Goal: Transaction & Acquisition: Purchase product/service

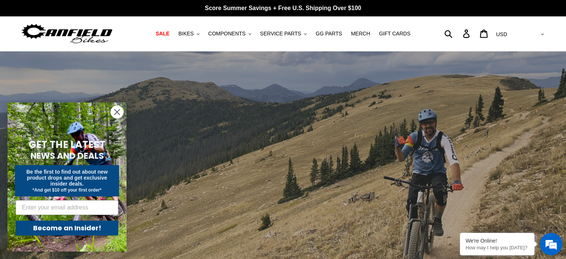
click at [114, 112] on circle "Close dialog" at bounding box center [117, 112] width 12 height 12
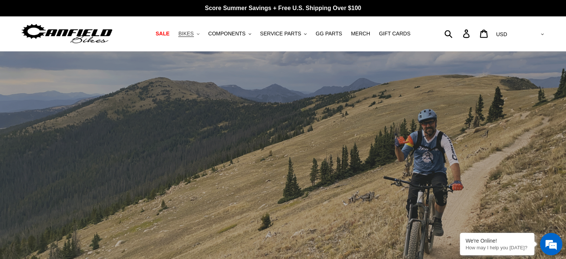
click at [194, 32] on span "BIKES" at bounding box center [185, 34] width 15 height 6
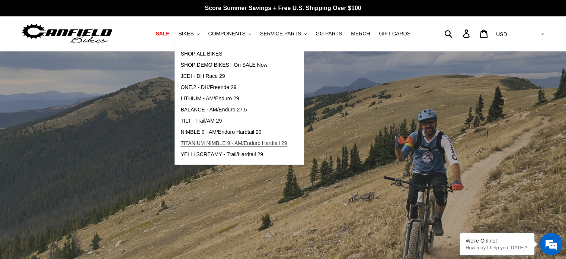
click at [216, 141] on span "TITANIUM NIMBLE 9 - AM/Enduro Hardtail 29" at bounding box center [234, 143] width 106 height 6
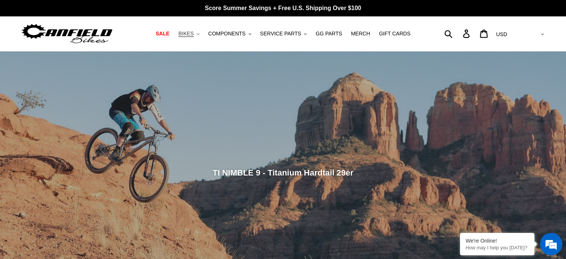
click at [189, 33] on span "BIKES" at bounding box center [185, 34] width 15 height 6
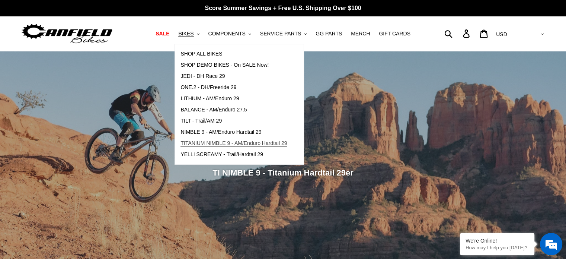
click at [213, 145] on span "TITANIUM NIMBLE 9 - AM/Enduro Hardtail 29" at bounding box center [234, 143] width 106 height 6
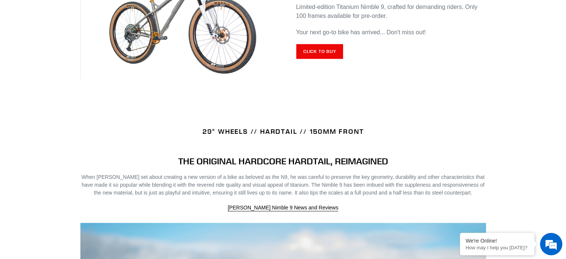
scroll to position [365, 0]
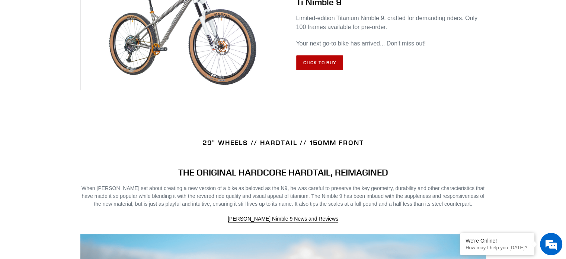
click at [322, 60] on link "Click to Buy" at bounding box center [319, 62] width 47 height 15
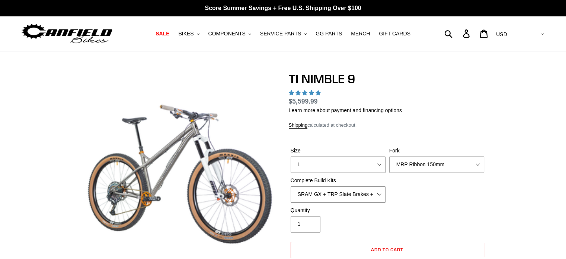
select select "highest-rating"
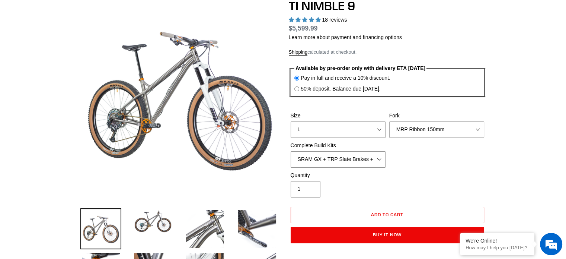
scroll to position [73, 0]
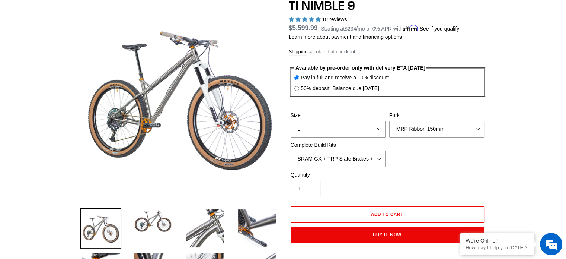
drag, startPoint x: 332, startPoint y: 153, endPoint x: 329, endPoint y: 167, distance: 14.4
click at [329, 167] on div "Size S M L XL / XXL (Specify at checkout) Fork MRP Ribbon 150mm RockShox Lyrik …" at bounding box center [387, 141] width 197 height 60
click at [384, 160] on select "SRAM GX + TRP Slate Brakes + Rotors + e13 LG-1 Wheels SHIMANO XT + SHIMANO brak…" at bounding box center [338, 159] width 95 height 16
select select "Complete Build Kit - None (Contact us for Custom Builds)"
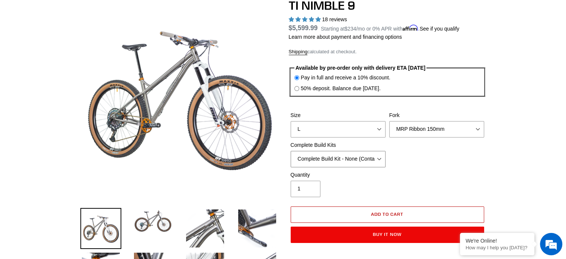
click at [291, 151] on select "SRAM GX + TRP Slate Brakes + Rotors + e13 LG-1 Wheels SHIMANO XT + SHIMANO brak…" at bounding box center [338, 159] width 95 height 16
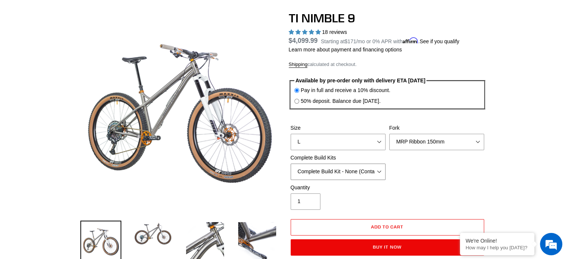
scroll to position [57, 0]
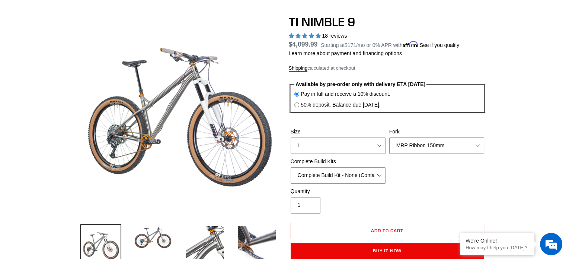
click at [423, 145] on select "MRP Ribbon 150mm RockShox Lyrik 150mm Fox Factory 36 150mm Cane Creek Helm 150m…" at bounding box center [436, 145] width 95 height 16
select select "Fork - None"
click at [389, 137] on select "MRP Ribbon 150mm RockShox Lyrik 150mm Fox Factory 36 150mm Cane Creek Helm 150m…" at bounding box center [436, 145] width 95 height 16
click at [363, 144] on select "S M L XL / XXL (Specify at checkout)" at bounding box center [338, 145] width 95 height 16
click at [291, 137] on select "S M L XL / XXL (Specify at checkout)" at bounding box center [338, 145] width 95 height 16
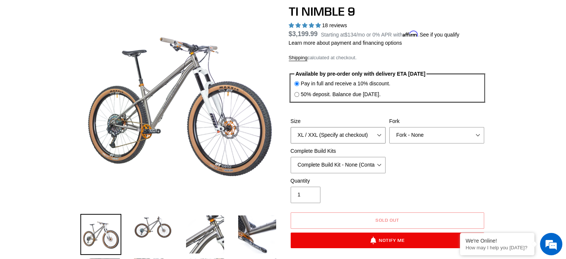
scroll to position [65, 0]
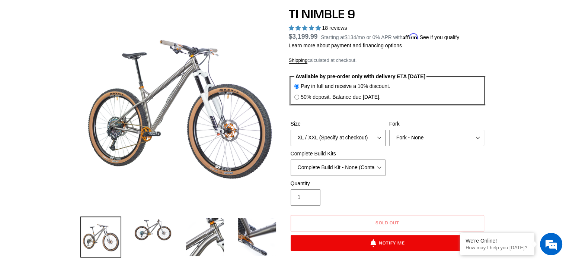
click at [359, 137] on select "S M L XL / XXL (Specify at checkout)" at bounding box center [338, 138] width 95 height 16
select select "L"
click at [291, 130] on select "S M L XL / XXL (Specify at checkout)" at bounding box center [338, 138] width 95 height 16
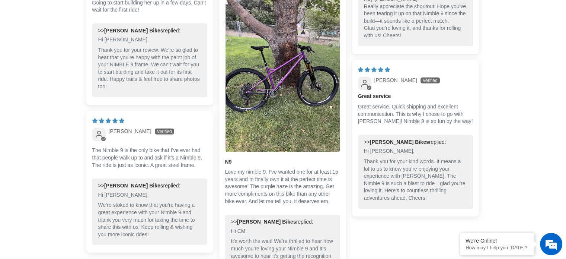
scroll to position [2333, 0]
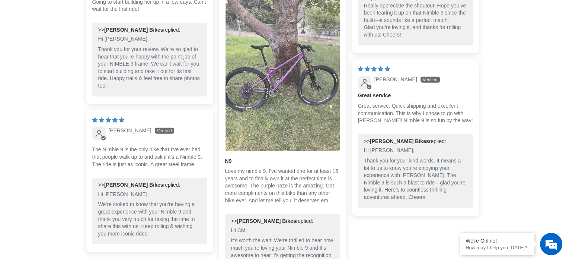
click at [291, 74] on img "Link to user picture 1" at bounding box center [283, 75] width 114 height 153
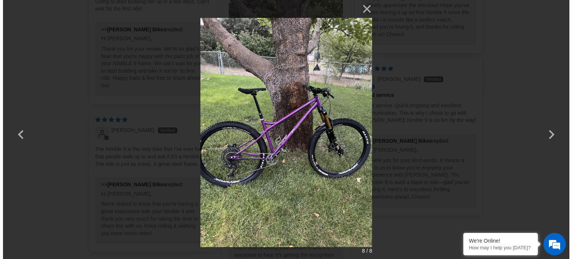
scroll to position [0, 0]
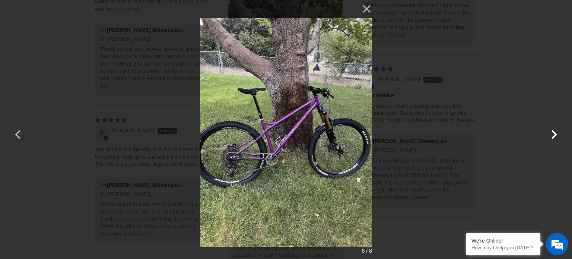
click at [554, 132] on button "button" at bounding box center [554, 130] width 18 height 18
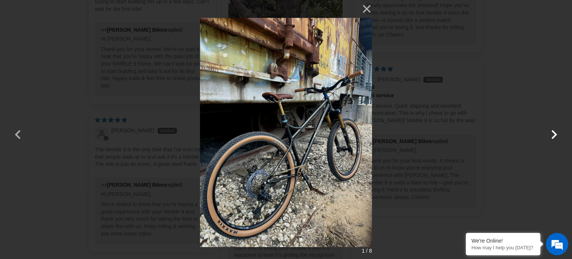
click at [554, 132] on button "button" at bounding box center [554, 130] width 18 height 18
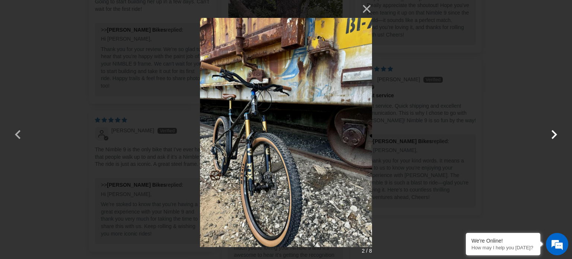
drag, startPoint x: 554, startPoint y: 132, endPoint x: 553, endPoint y: 140, distance: 8.3
click at [553, 138] on button "button" at bounding box center [554, 130] width 18 height 18
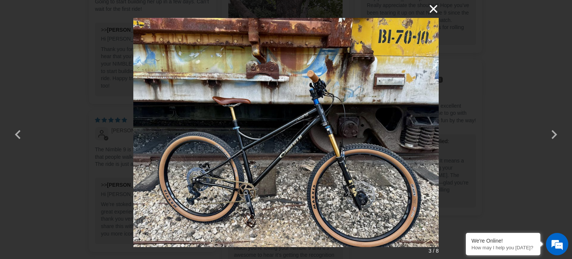
click at [432, 6] on button "×" at bounding box center [430, 9] width 18 height 18
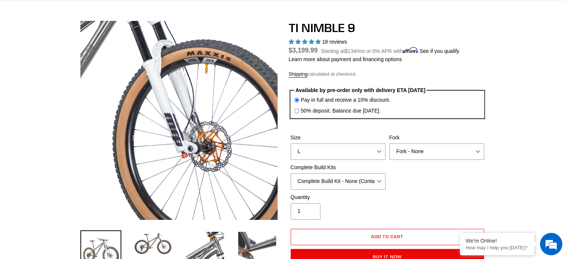
scroll to position [47, 0]
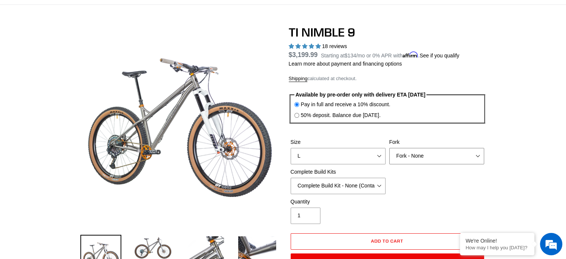
click at [400, 151] on select "MRP Ribbon 150mm RockShox Lyrik 150mm Fox Factory 36 150mm Cane Creek Helm 150m…" at bounding box center [436, 156] width 95 height 16
select select "Cane Creek Helm 150mm"
click at [389, 148] on select "MRP Ribbon 150mm RockShox Lyrik 150mm Fox Factory 36 150mm Cane Creek Helm 150m…" at bounding box center [436, 156] width 95 height 16
click at [340, 184] on select "SRAM GX + TRP Slate Brakes + Rotors + e13 LG-1 Wheels SHIMANO XT + SHIMANO brak…" at bounding box center [338, 186] width 95 height 16
select select "SRAM GX + TRP Slate Brakes + Rotors + e13 LG-1 Wheels"
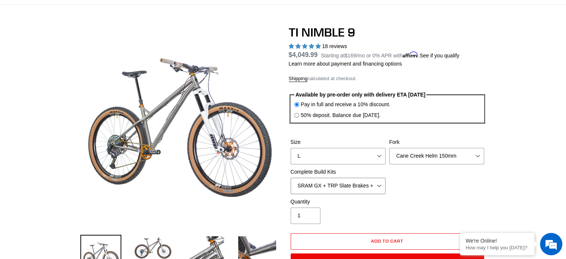
click at [291, 178] on select "SRAM GX + TRP Slate Brakes + Rotors + e13 LG-1 Wheels SHIMANO XT + SHIMANO brak…" at bounding box center [338, 186] width 95 height 16
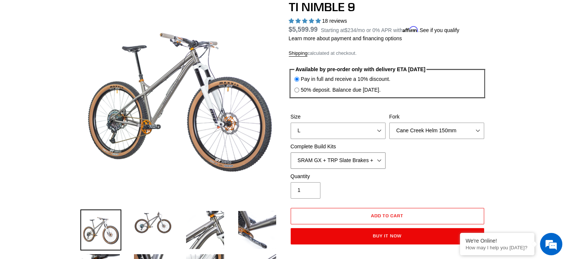
scroll to position [97, 0]
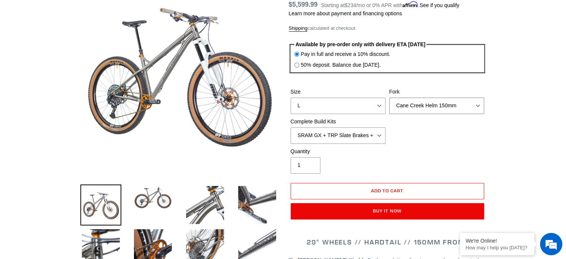
click at [423, 104] on select "MRP Ribbon 150mm RockShox Lyrik 150mm Fox Factory 36 150mm Cane Creek Helm 150m…" at bounding box center [436, 106] width 95 height 16
select select "RockShox Lyrik 150mm"
click at [389, 98] on select "MRP Ribbon 150mm RockShox Lyrik 150mm Fox Factory 36 150mm Cane Creek Helm 150m…" at bounding box center [436, 106] width 95 height 16
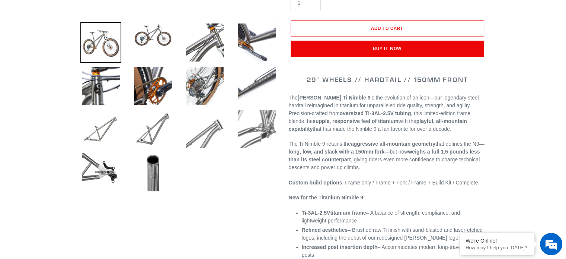
scroll to position [260, 0]
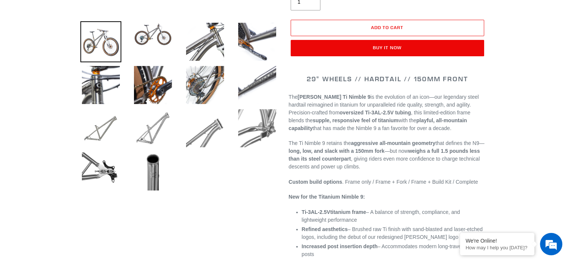
click at [143, 134] on img at bounding box center [153, 128] width 41 height 41
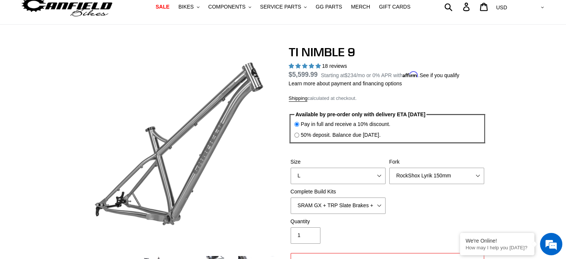
scroll to position [14, 0]
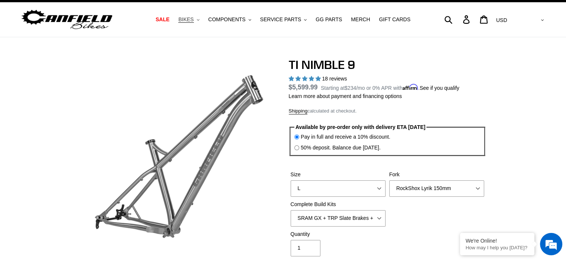
click at [194, 19] on span "BIKES" at bounding box center [185, 19] width 15 height 6
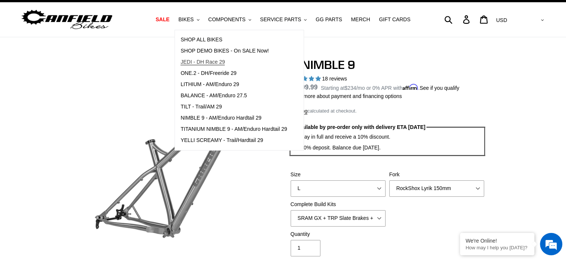
click at [201, 61] on span "JEDI - DH Race 29" at bounding box center [203, 62] width 44 height 6
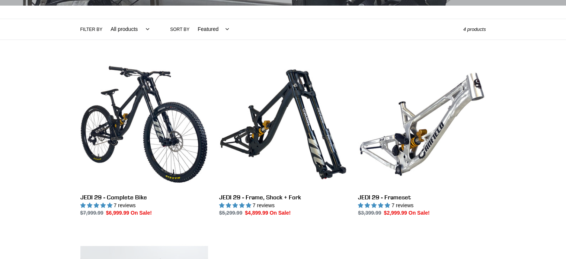
scroll to position [158, 0]
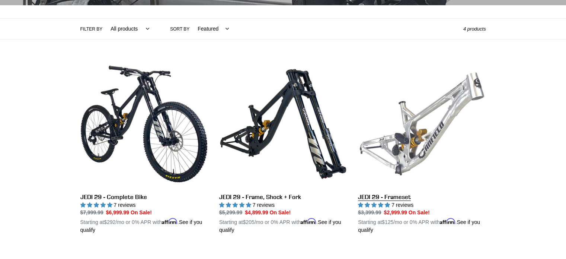
click at [421, 115] on link "JEDI 29 - Frameset" at bounding box center [422, 147] width 128 height 174
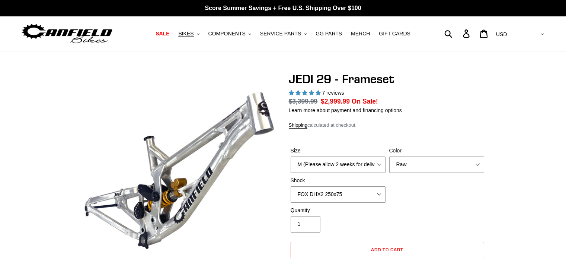
select select "highest-rating"
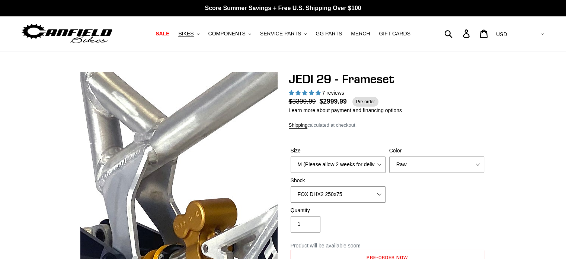
click at [169, 172] on img at bounding box center [206, 169] width 762 height 762
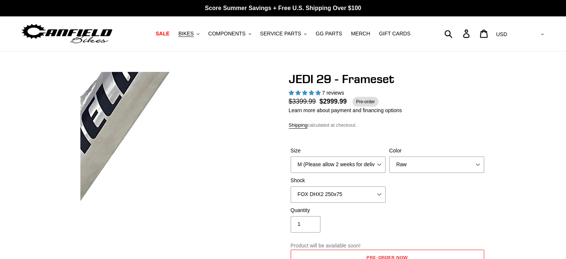
click at [239, 210] on img at bounding box center [7, 62] width 762 height 762
